Goal: Information Seeking & Learning: Learn about a topic

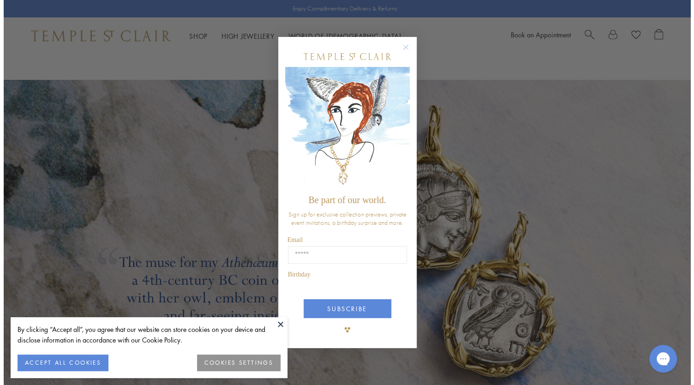
scroll to position [1586, 0]
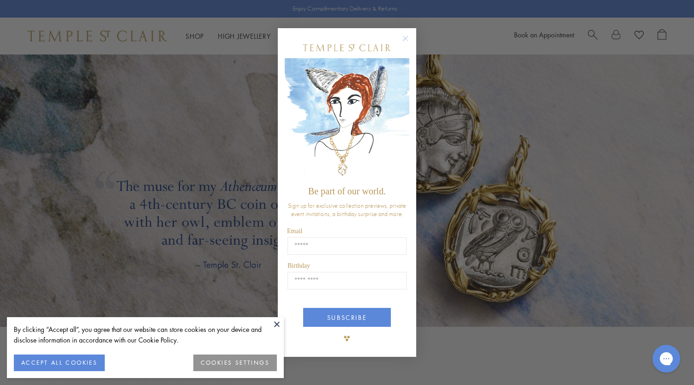
drag, startPoint x: 0, startPoint y: 0, endPoint x: 693, endPoint y: 224, distance: 728.4
click at [402, 31] on form "Be part of our world. Sign up for exclusive collection previews, private event …" at bounding box center [347, 192] width 138 height 328
click at [403, 37] on circle "Close dialog" at bounding box center [405, 38] width 11 height 11
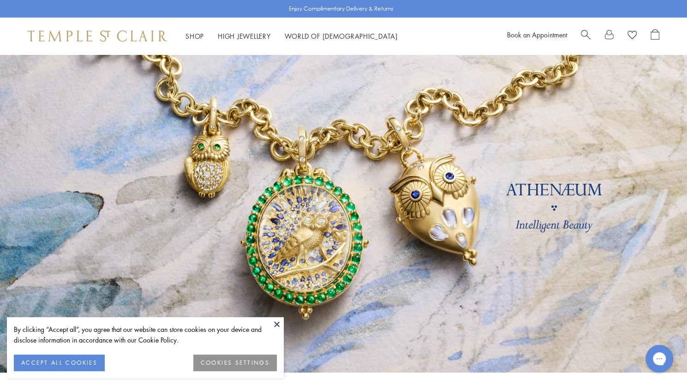
scroll to position [0, 0]
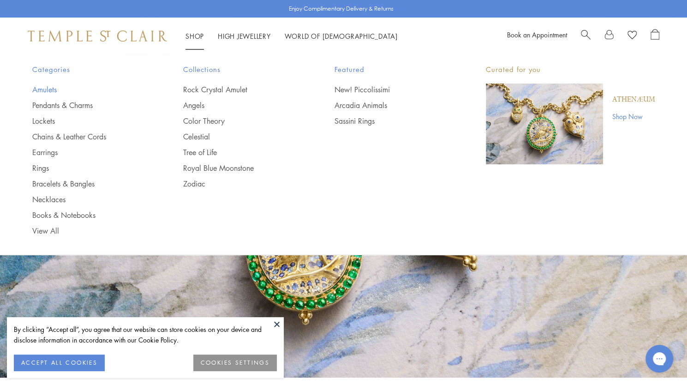
click at [43, 90] on link "Amulets" at bounding box center [89, 89] width 114 height 10
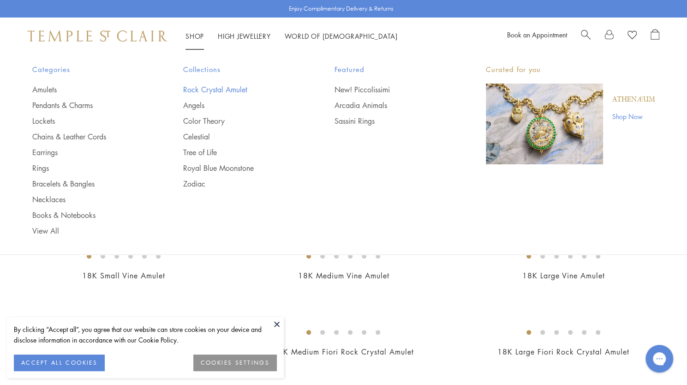
click at [207, 89] on link "Rock Crystal Amulet" at bounding box center [240, 89] width 114 height 10
click at [60, 101] on link "Pendants & Charms" at bounding box center [89, 105] width 114 height 10
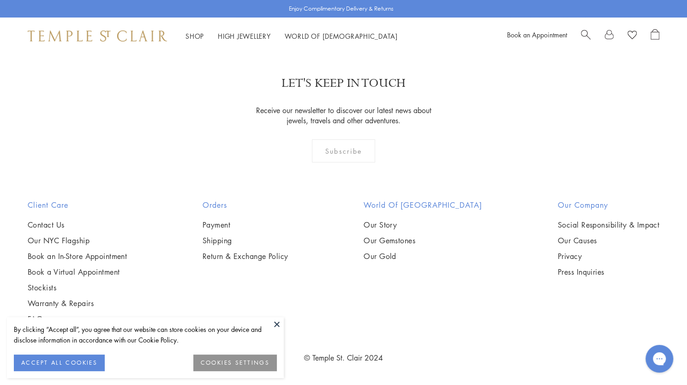
scroll to position [5686, 0]
drag, startPoint x: 691, startPoint y: 20, endPoint x: 693, endPoint y: 352, distance: 332.5
click at [331, 14] on link "2" at bounding box center [329, 1] width 30 height 25
